Goal: Transaction & Acquisition: Book appointment/travel/reservation

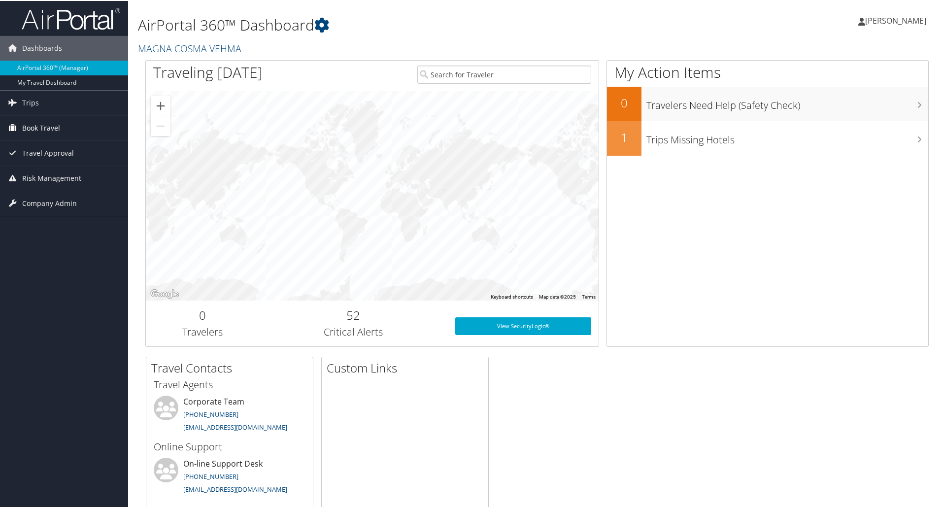
click at [57, 127] on span "Book Travel" at bounding box center [41, 127] width 38 height 25
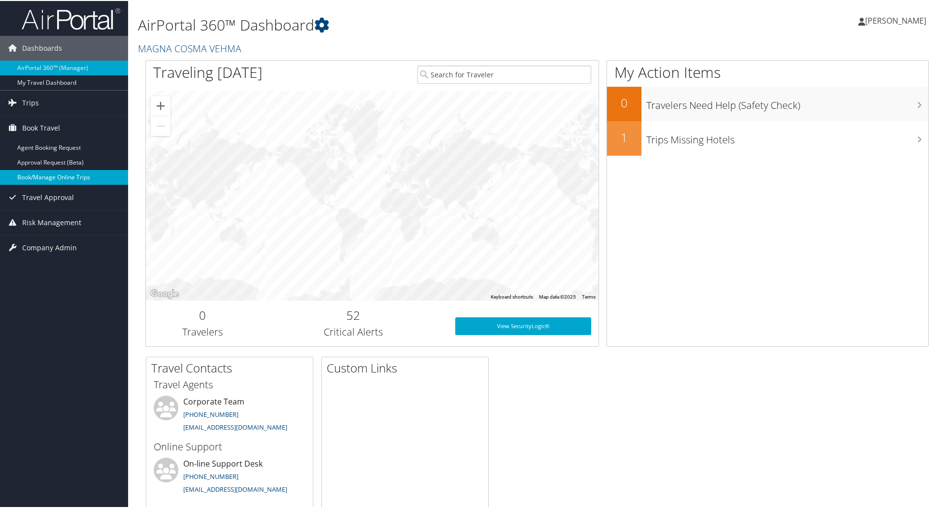
click at [60, 178] on link "Book/Manage Online Trips" at bounding box center [64, 176] width 128 height 15
